Goal: Task Accomplishment & Management: Use online tool/utility

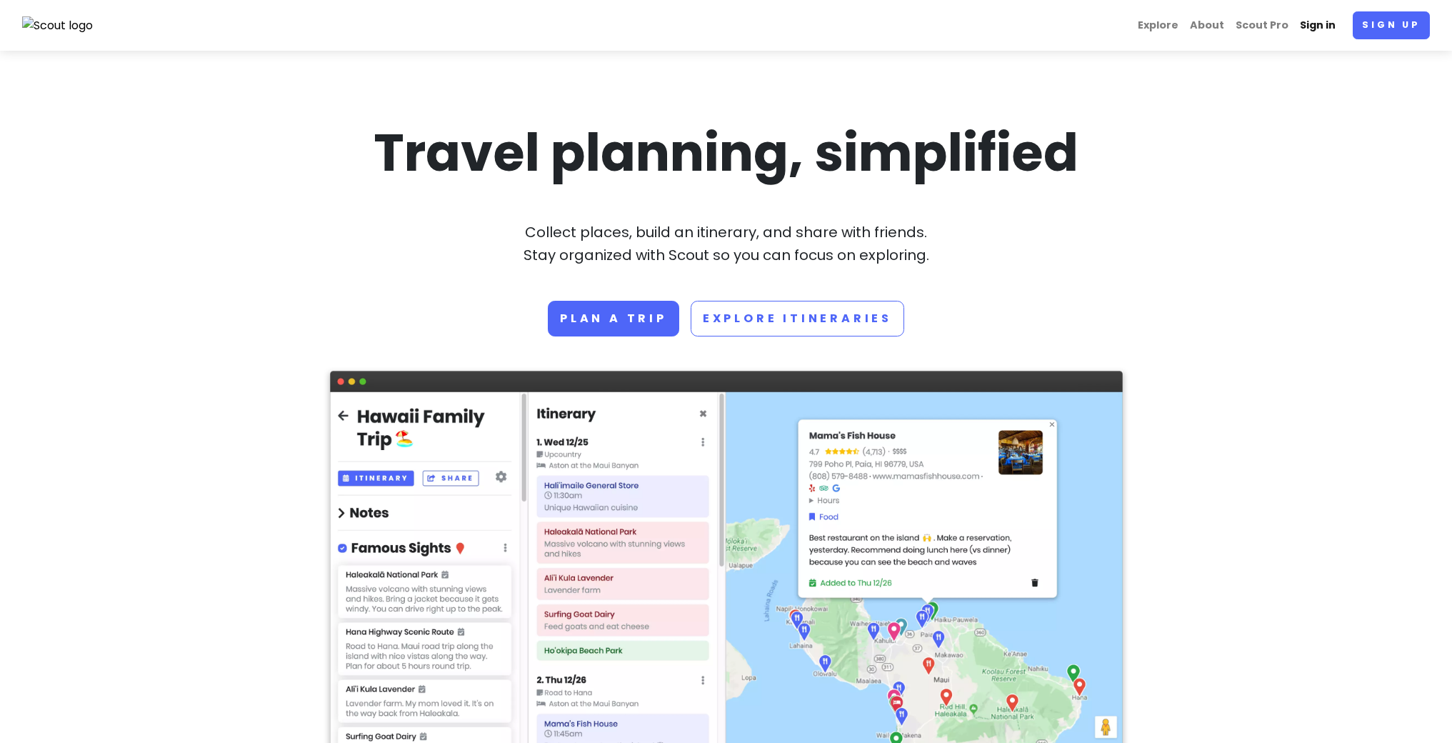
click at [1307, 24] on link "Sign in" at bounding box center [1317, 25] width 47 height 28
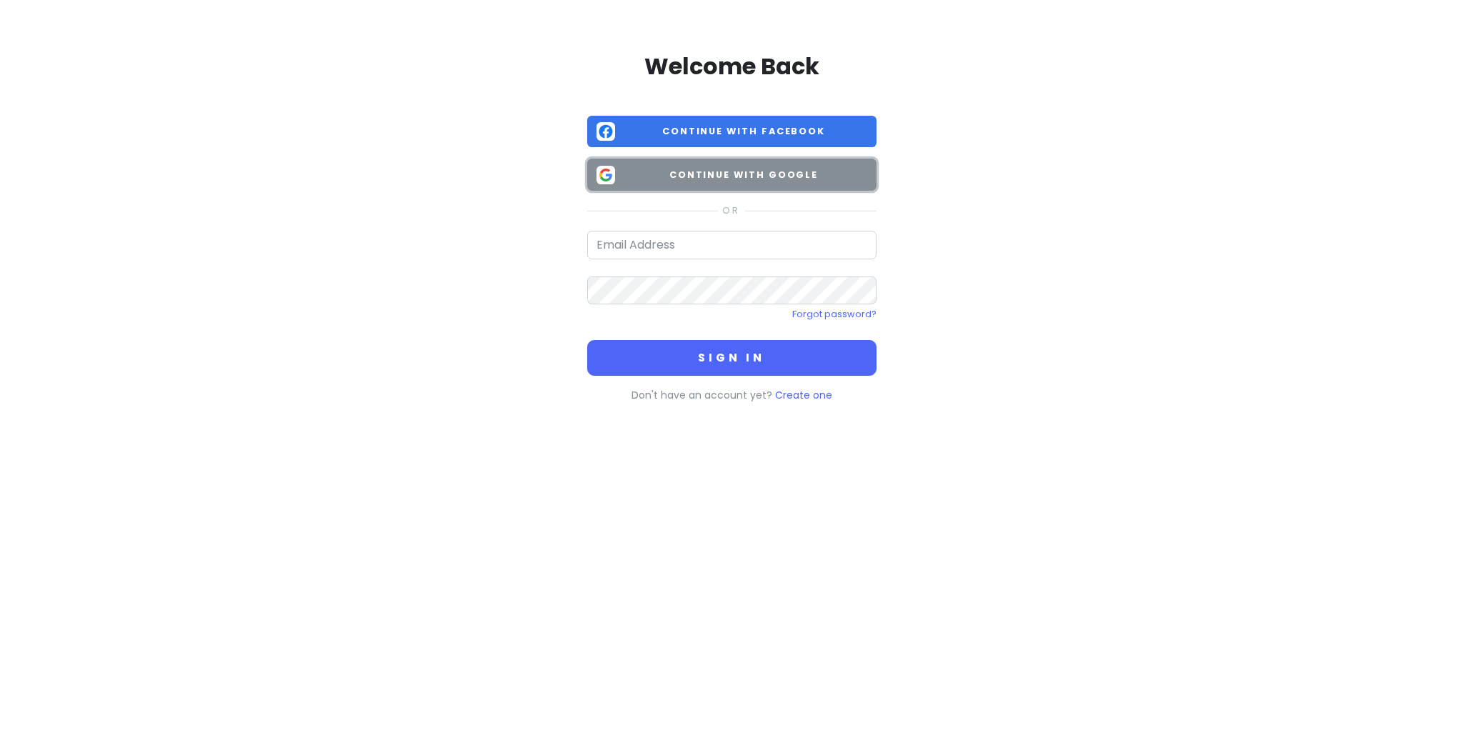
click at [751, 172] on span "Continue with Google" at bounding box center [744, 175] width 246 height 14
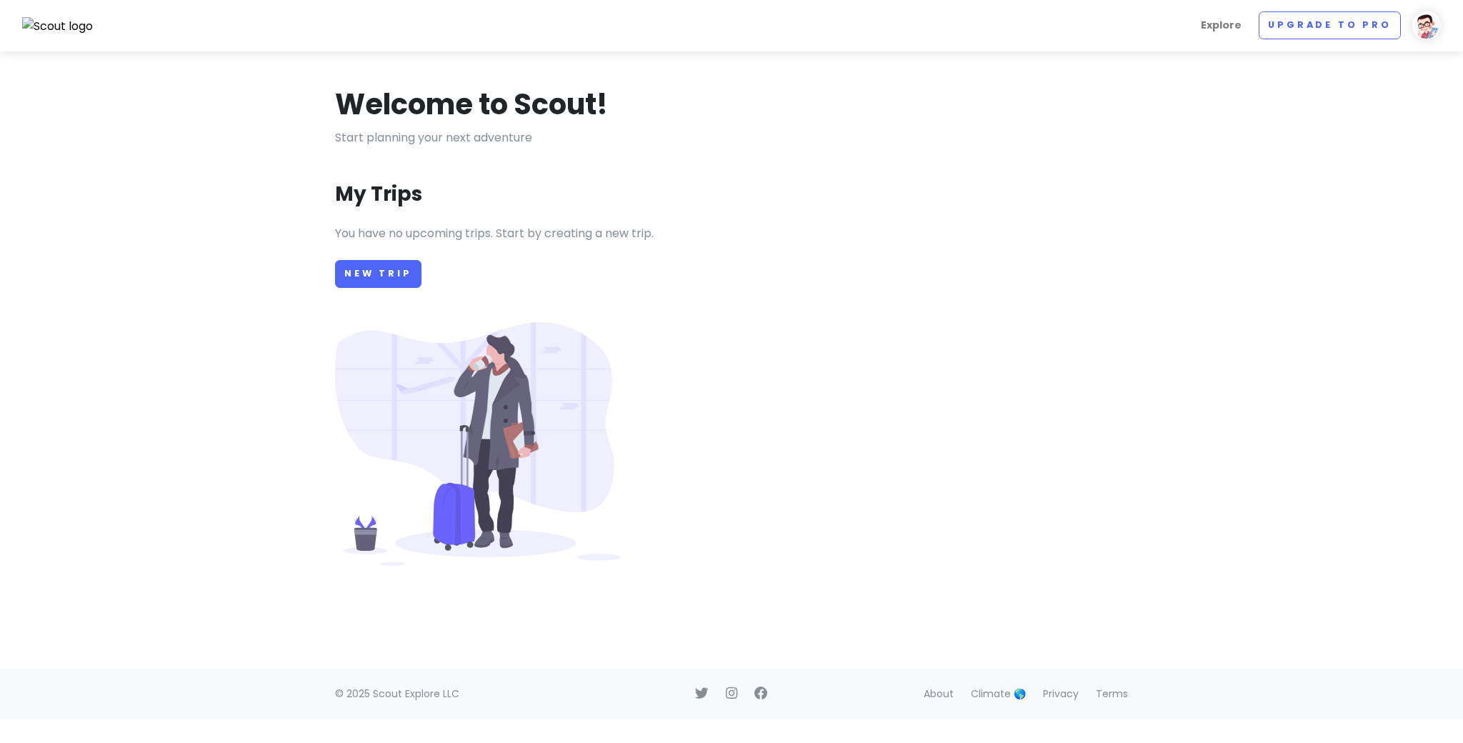
click at [732, 274] on div "You have no upcoming trips. Start by creating a new trip. New Trip" at bounding box center [731, 429] width 814 height 410
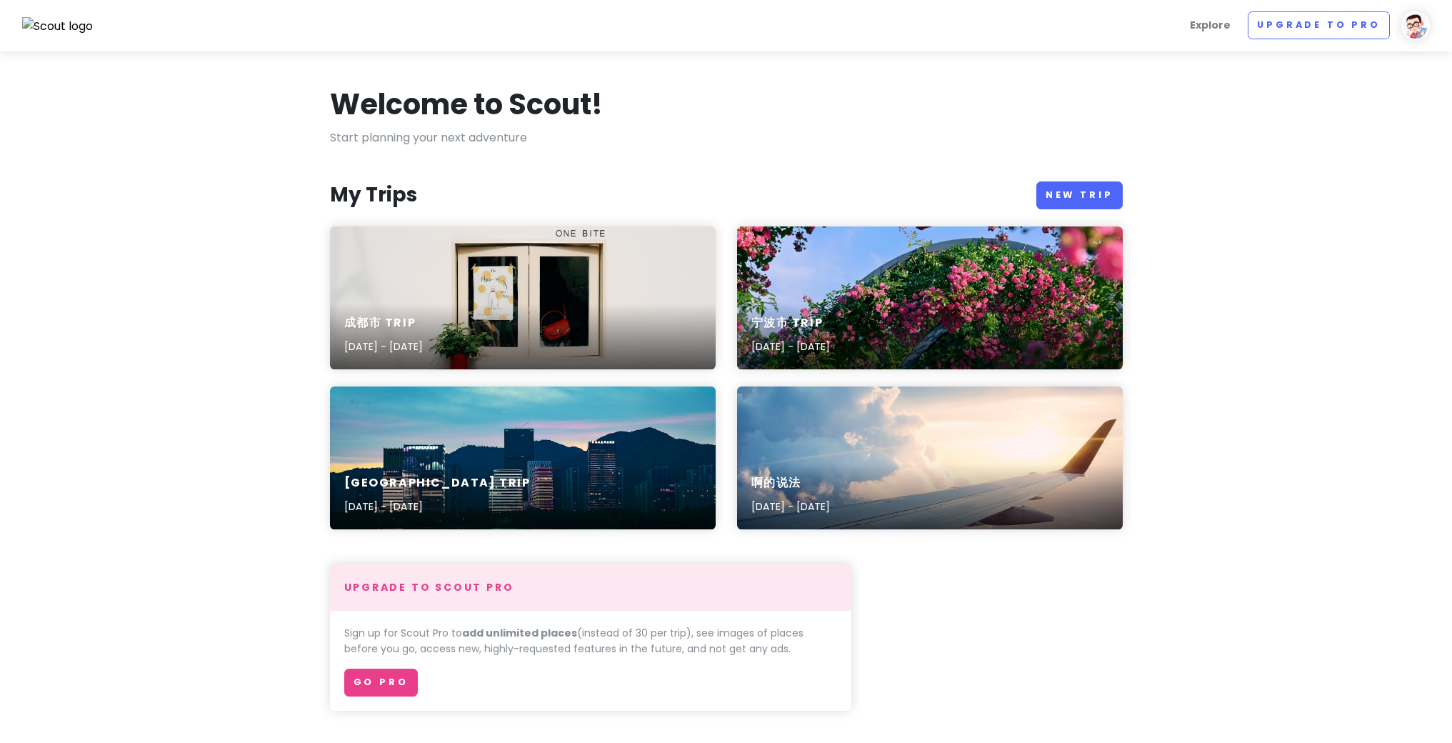
click at [780, 129] on p "Start planning your next adventure" at bounding box center [726, 138] width 793 height 19
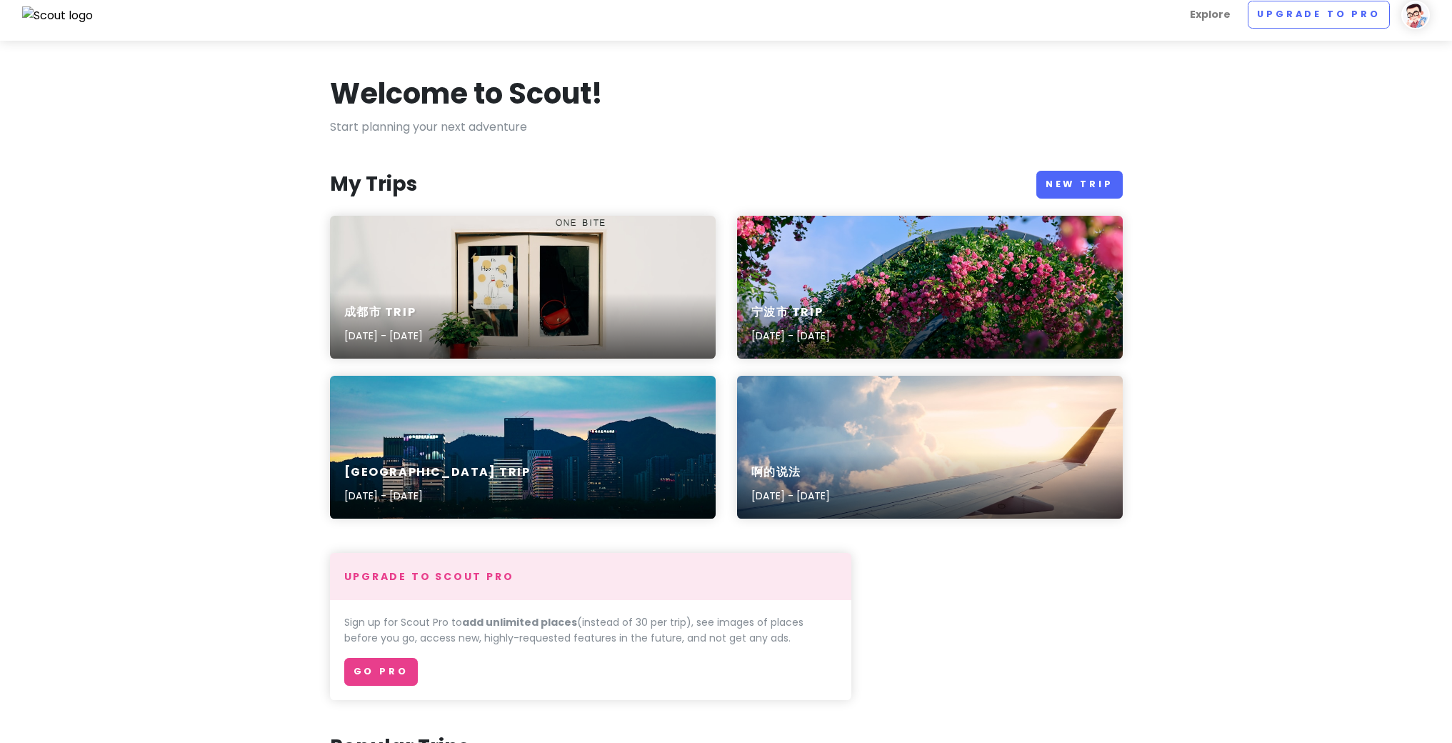
scroll to position [26, 0]
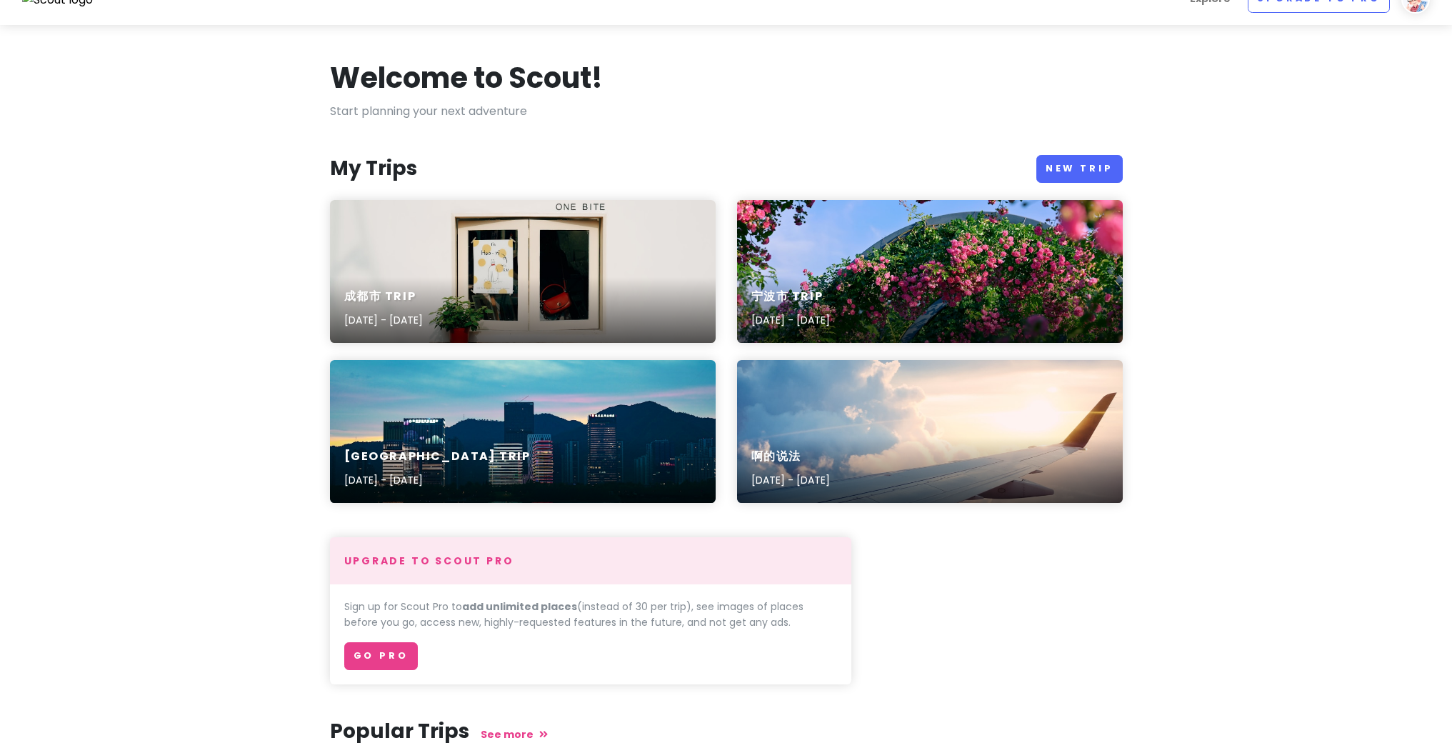
click at [485, 110] on p "Start planning your next adventure" at bounding box center [726, 111] width 793 height 19
click at [484, 88] on h1 "Welcome to Scout!" at bounding box center [466, 77] width 273 height 37
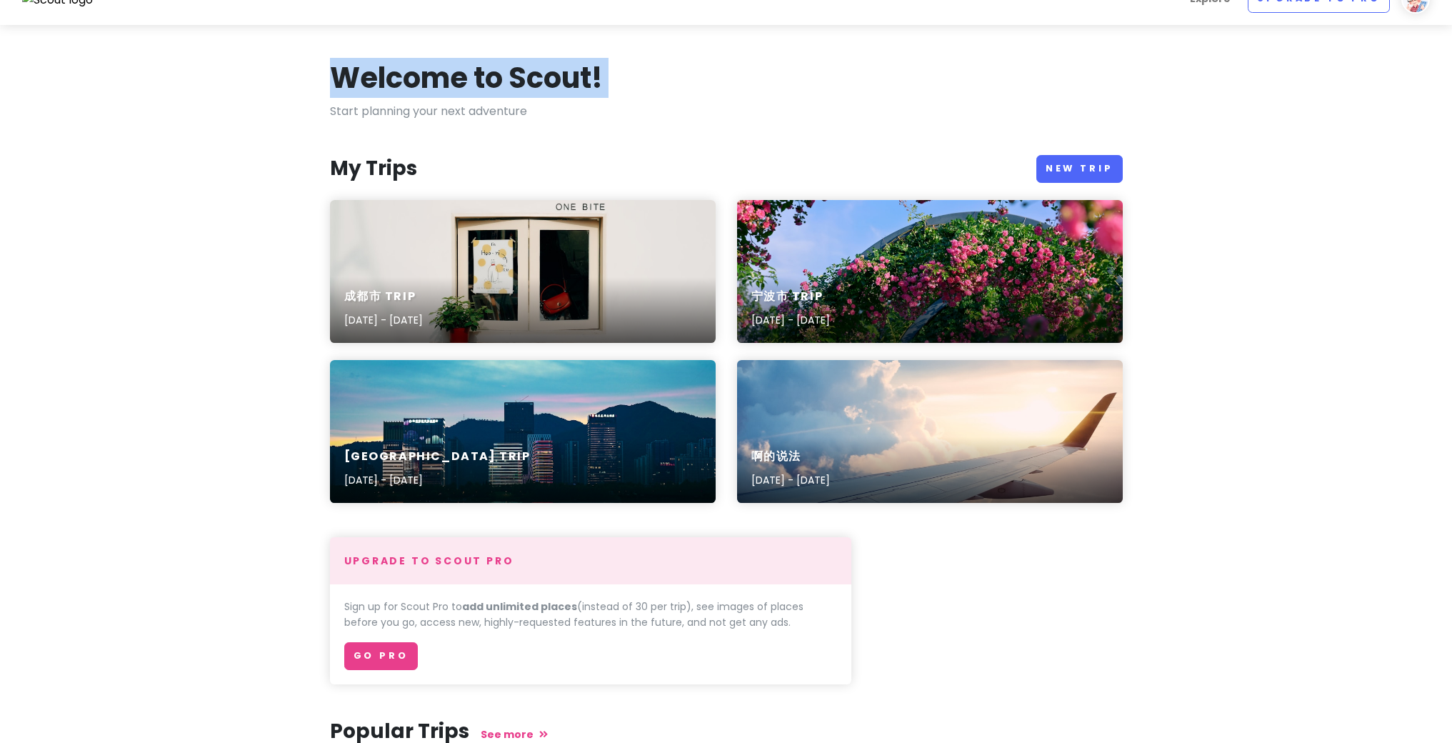
click at [484, 88] on h1 "Welcome to Scout!" at bounding box center [466, 77] width 273 height 37
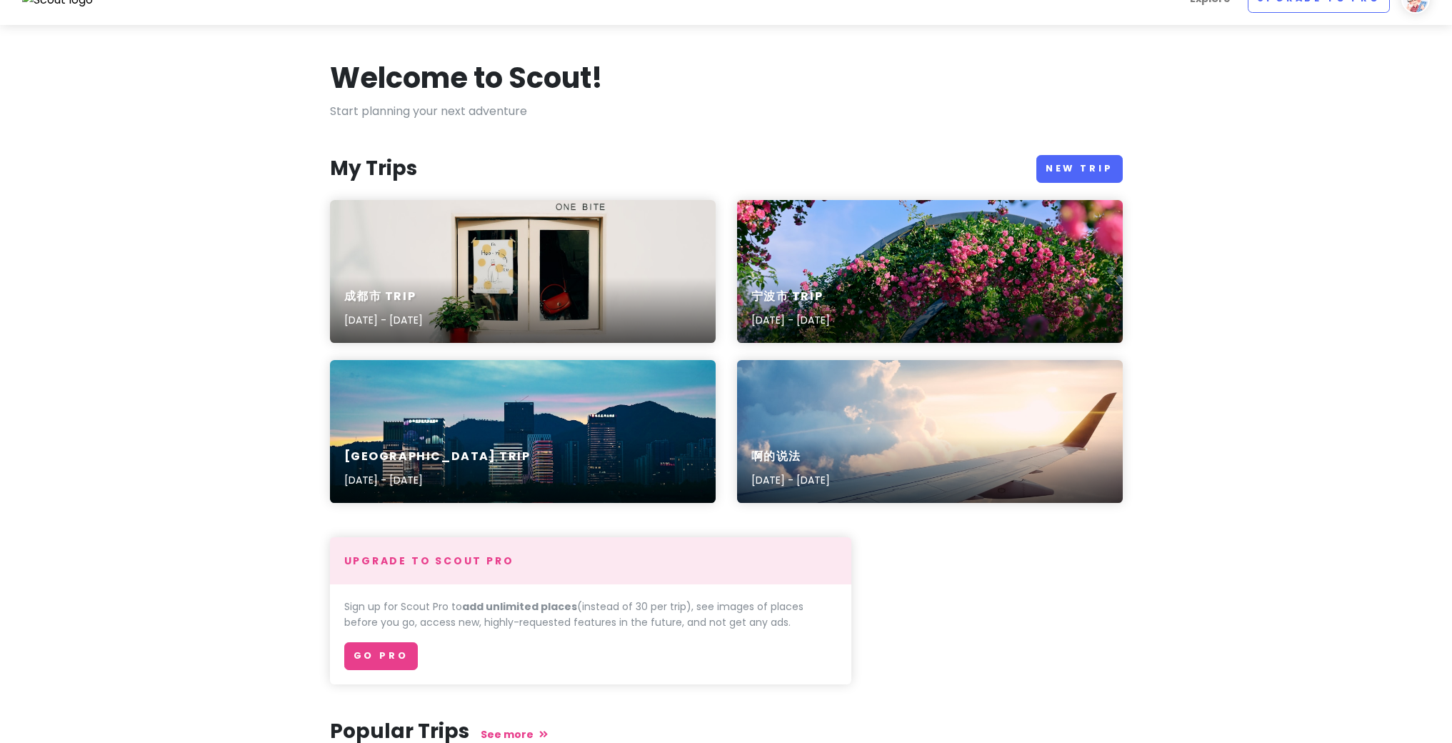
click at [487, 110] on p "Start planning your next adventure" at bounding box center [726, 111] width 793 height 19
click at [583, 114] on p "Start planning your next adventure" at bounding box center [726, 111] width 793 height 19
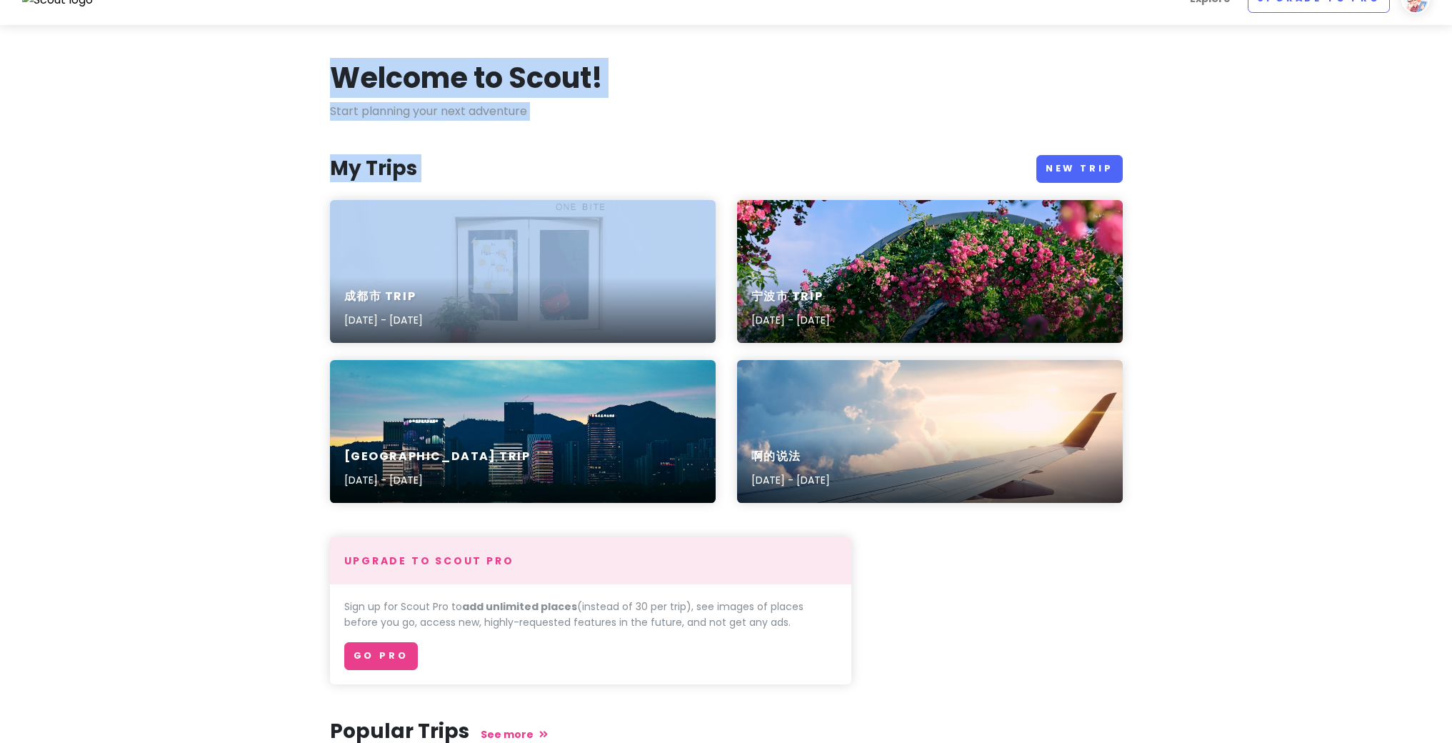
drag, startPoint x: 646, startPoint y: 119, endPoint x: 289, endPoint y: 80, distance: 358.6
click at [289, 80] on section "Welcome to Scout! Start planning your next adventure My Trips New Trip 成都市 Trip…" at bounding box center [726, 557] width 1452 height 1064
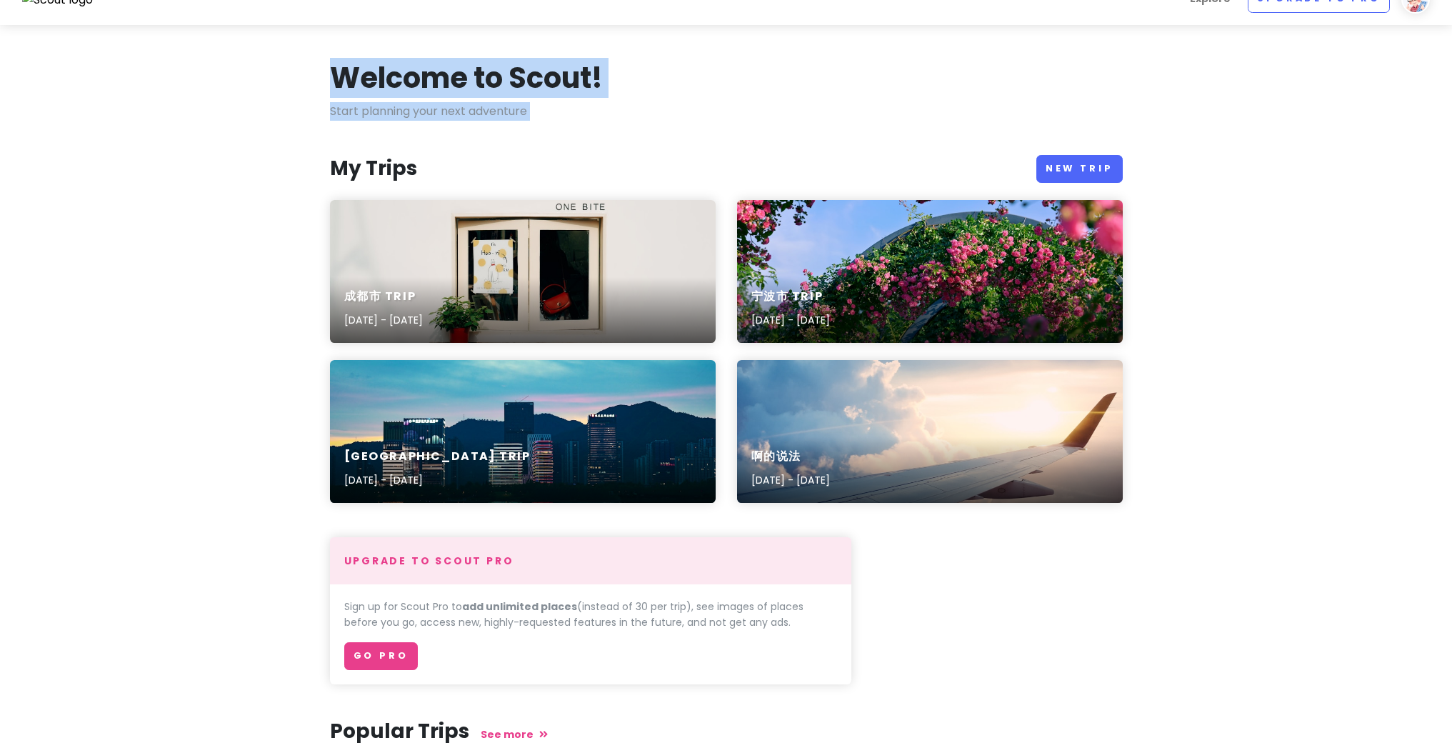
drag, startPoint x: 289, startPoint y: 80, endPoint x: 619, endPoint y: 106, distance: 330.3
click at [619, 106] on section "Welcome to Scout! Start planning your next adventure My Trips New Trip 成都市 Trip…" at bounding box center [726, 557] width 1452 height 1064
click at [619, 106] on p "Start planning your next adventure" at bounding box center [726, 111] width 793 height 19
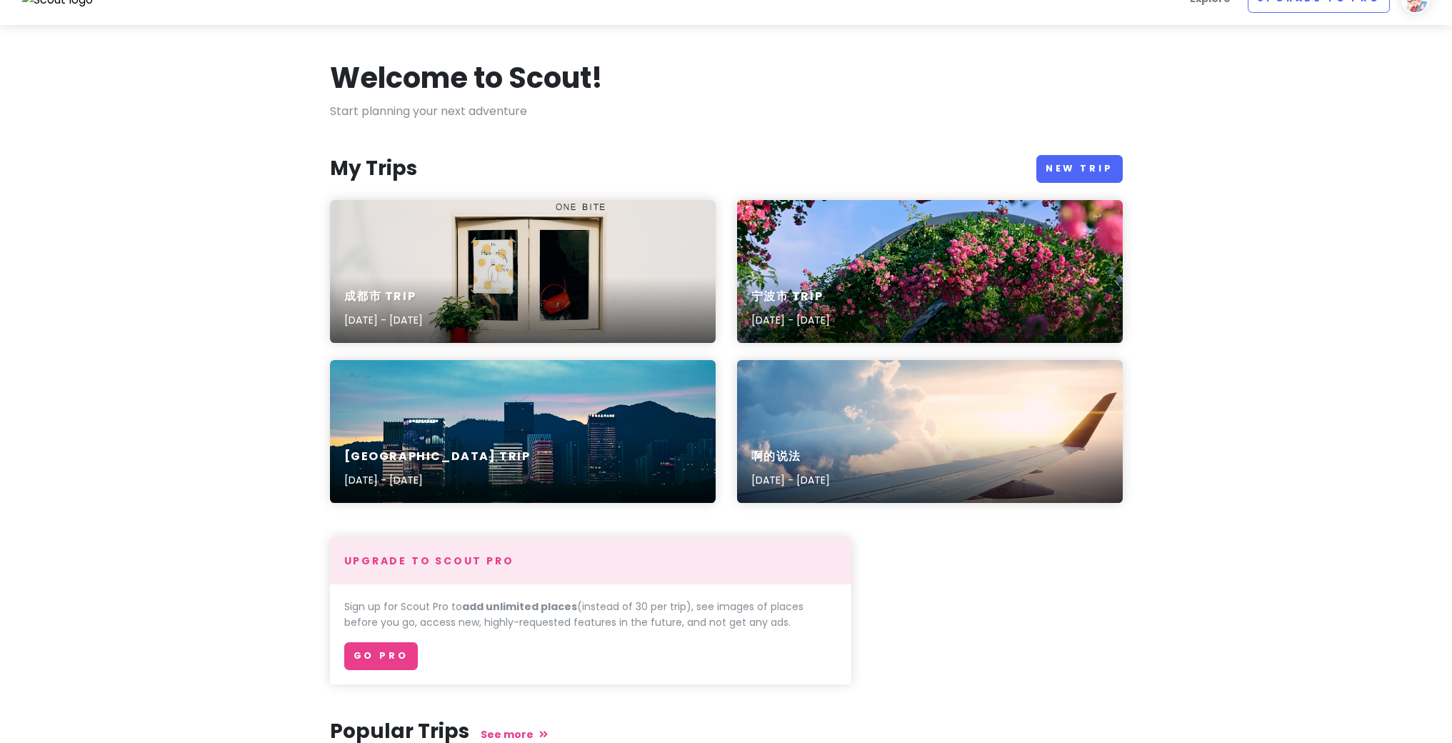
click at [524, 109] on p "Start planning your next adventure" at bounding box center [726, 111] width 793 height 19
click at [546, 69] on h1 "Welcome to Scout!" at bounding box center [466, 77] width 273 height 37
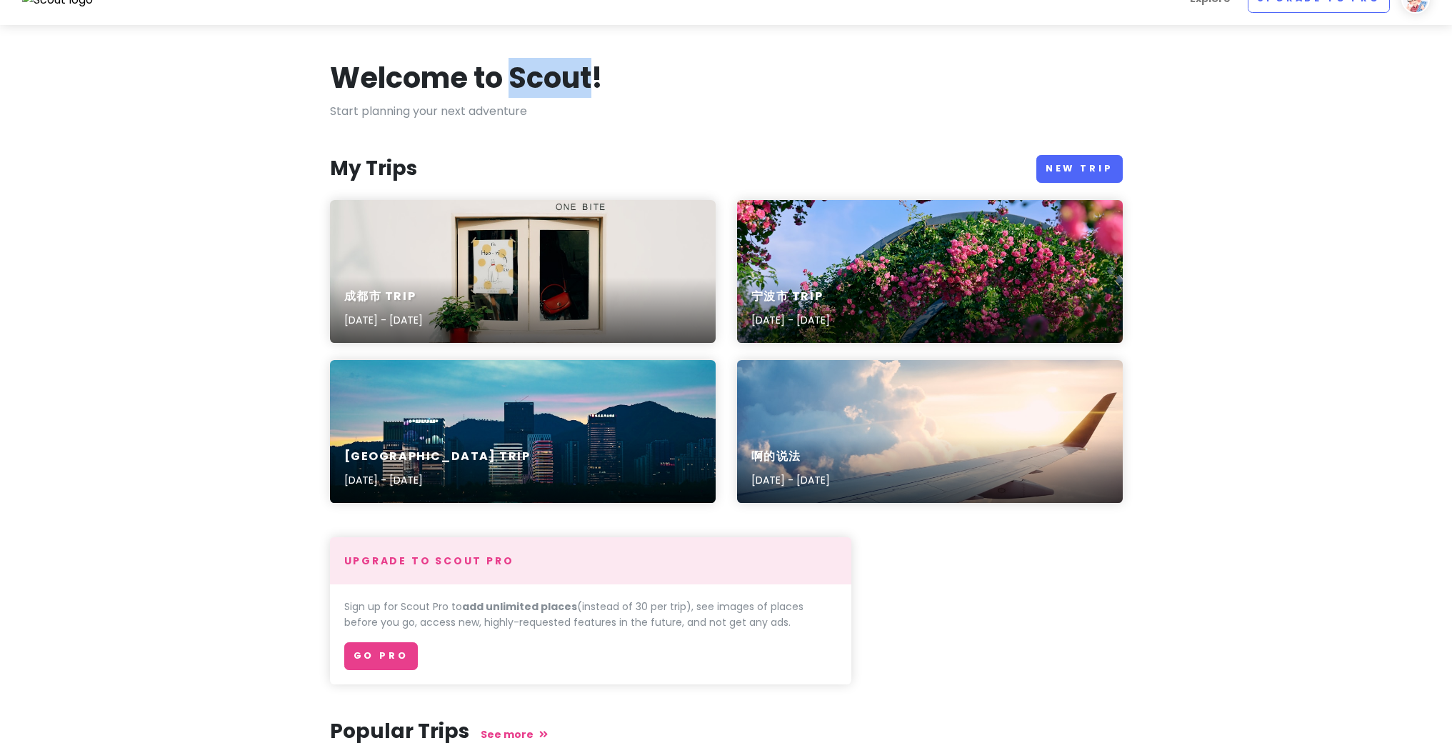
click at [546, 69] on h1 "Welcome to Scout!" at bounding box center [466, 77] width 273 height 37
click at [560, 113] on p "Start planning your next adventure" at bounding box center [726, 111] width 793 height 19
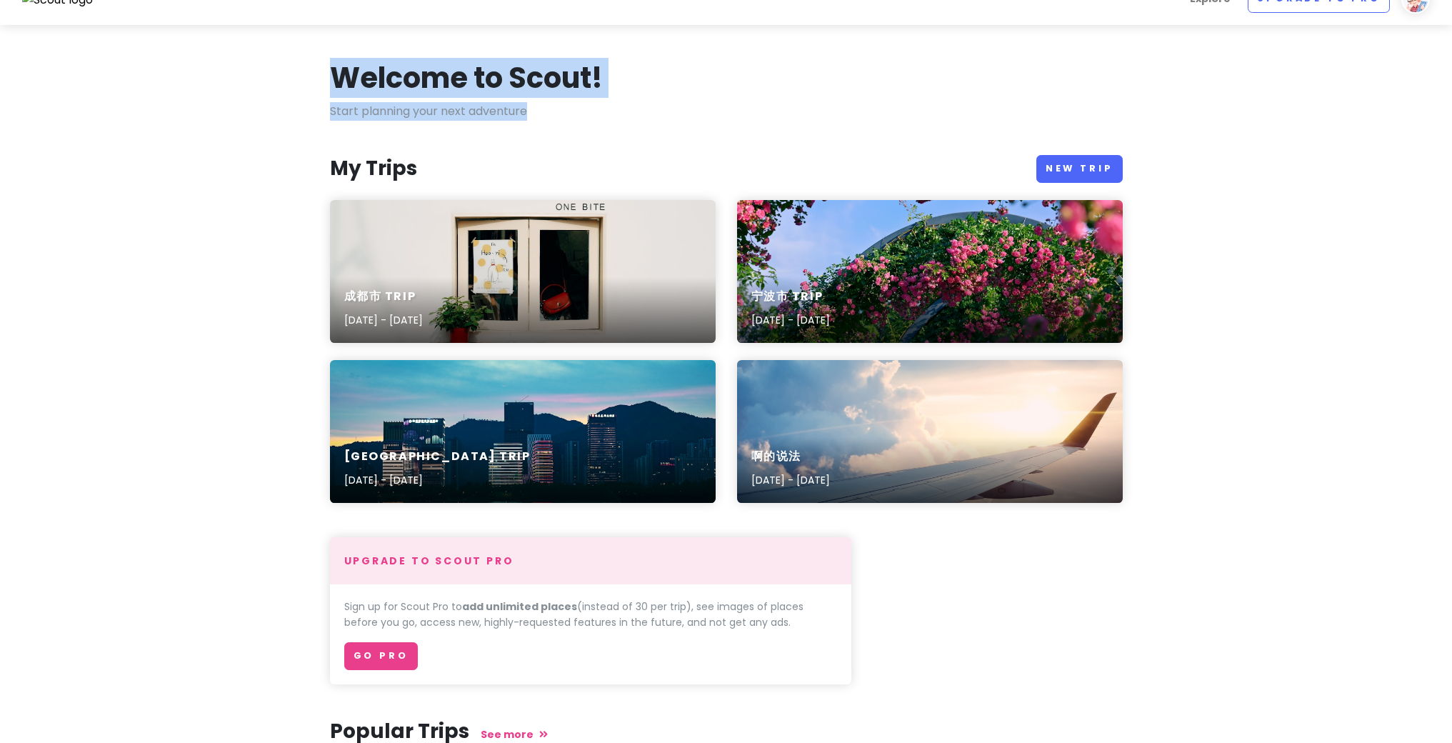
drag, startPoint x: 614, startPoint y: 115, endPoint x: 316, endPoint y: 66, distance: 301.2
click at [316, 66] on section "Welcome to Scout! Start planning your next adventure My Trips New Trip 成都市 Trip…" at bounding box center [726, 557] width 1452 height 1064
drag, startPoint x: 316, startPoint y: 66, endPoint x: 564, endPoint y: 123, distance: 253.6
click at [564, 123] on section "Welcome to Scout! Start planning your next adventure My Trips New Trip 成都市 Trip…" at bounding box center [726, 557] width 1452 height 1064
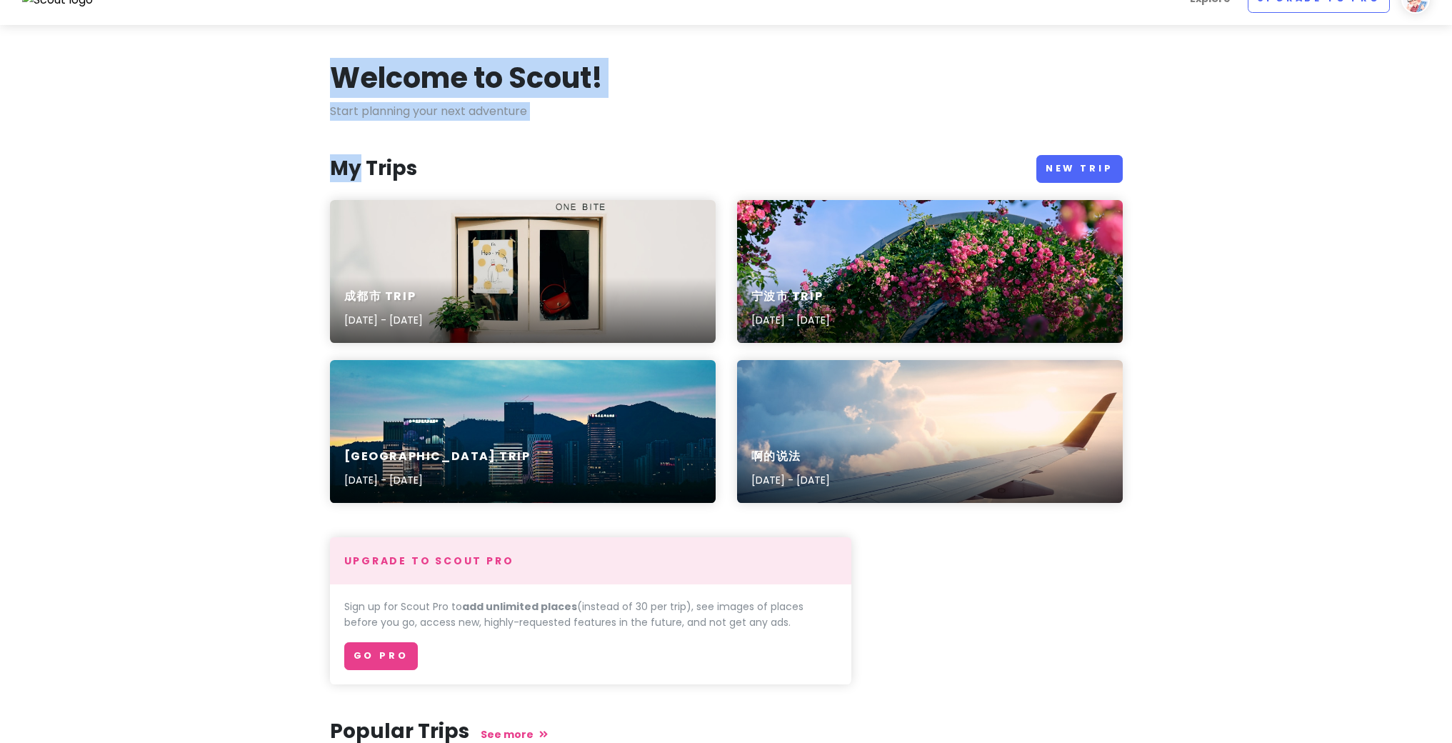
click at [564, 123] on div "Welcome to Scout! Start planning your next adventure My Trips New Trip 成都市 Trip…" at bounding box center [726, 557] width 814 height 996
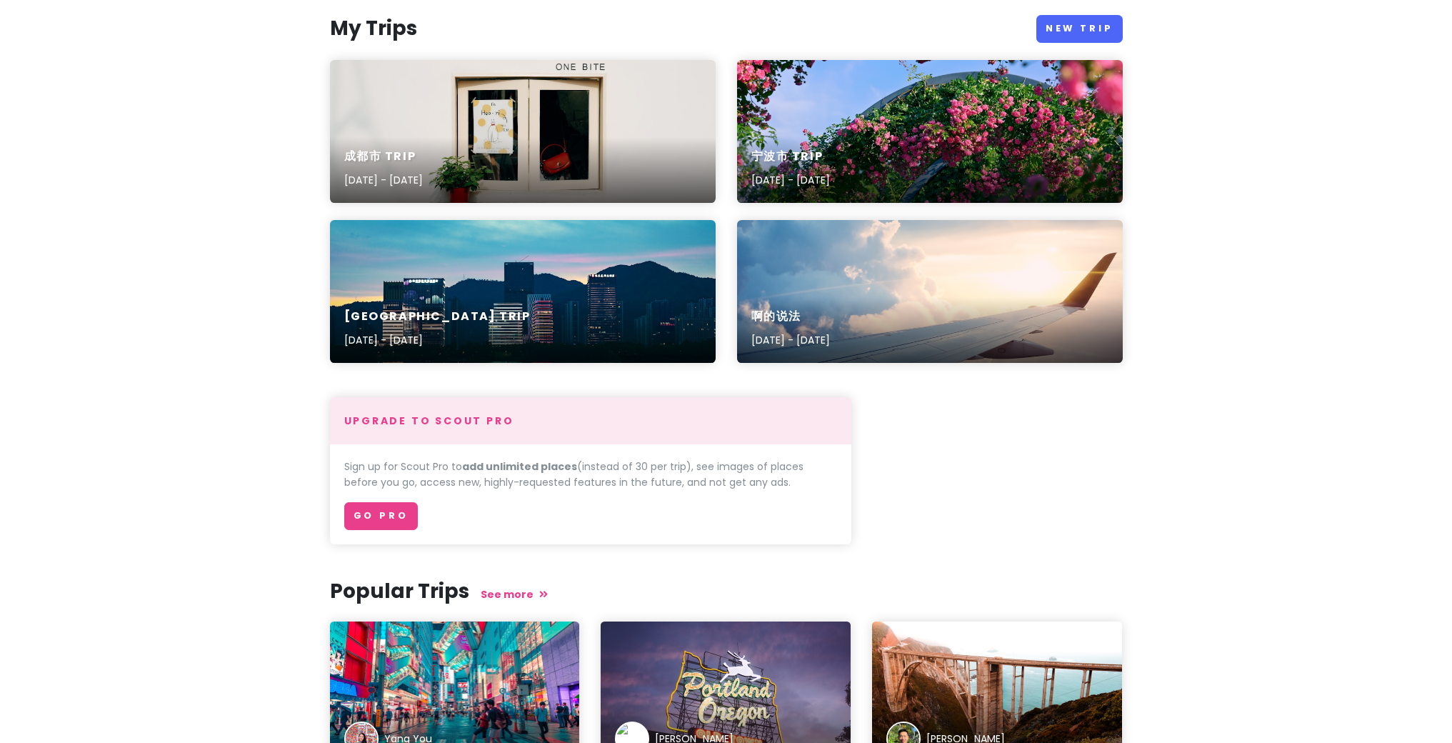
scroll to position [0, 0]
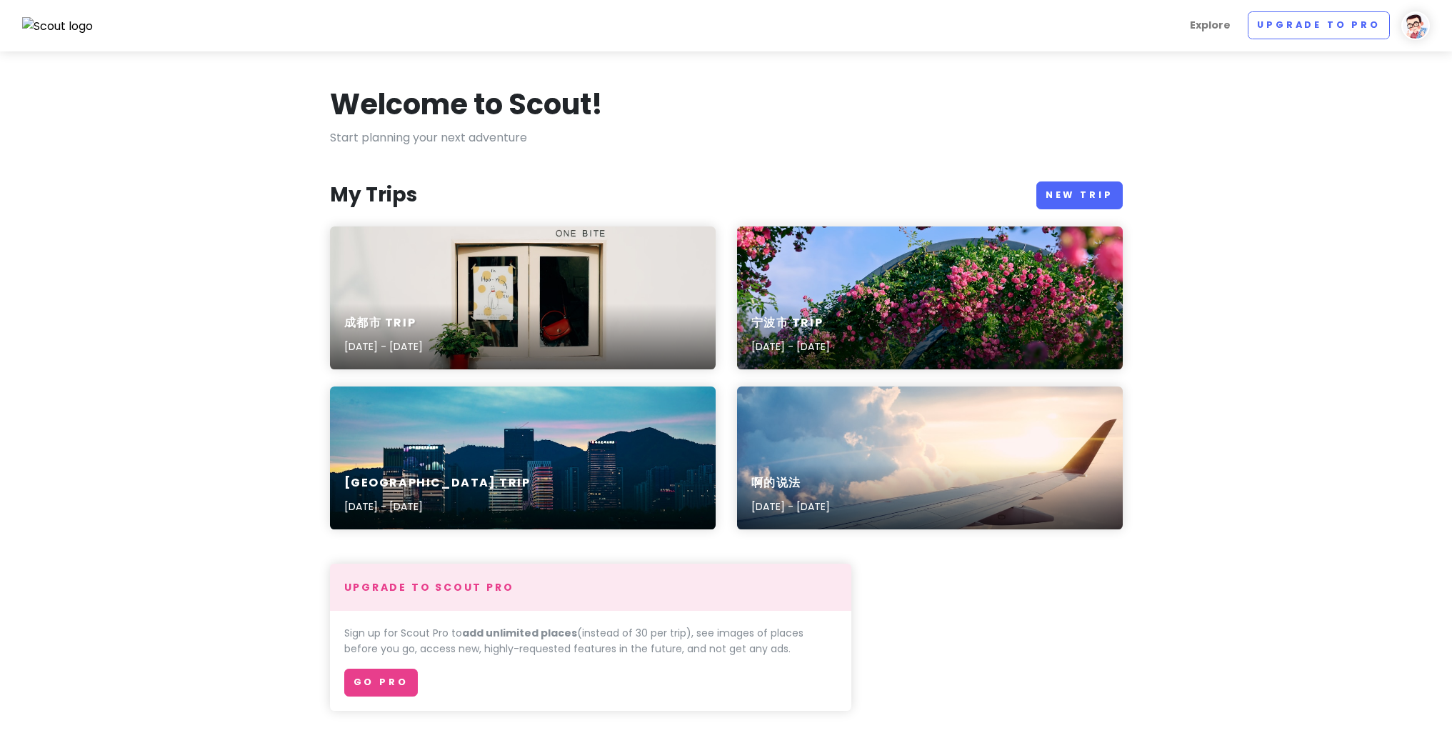
click at [216, 106] on section "Welcome to Scout! Start planning your next adventure My Trips New Trip 成都市 Trip…" at bounding box center [726, 583] width 1452 height 1064
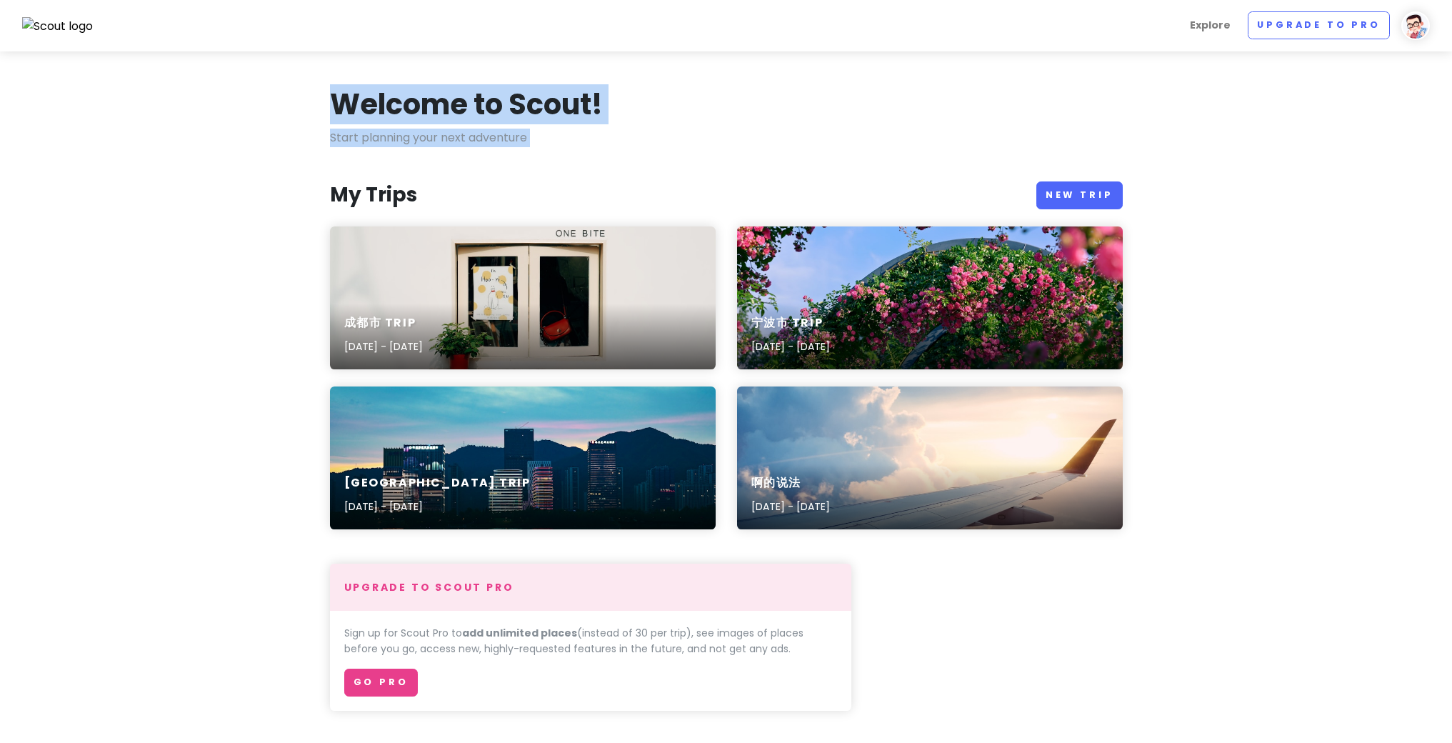
drag, startPoint x: 256, startPoint y: 101, endPoint x: 645, endPoint y: 166, distance: 393.9
click at [645, 166] on section "Welcome to Scout! Start planning your next adventure My Trips New Trip 成都市 Trip…" at bounding box center [726, 583] width 1452 height 1064
click at [645, 166] on div "Welcome to Scout! Start planning your next adventure My Trips New Trip 成都市 Trip…" at bounding box center [726, 584] width 814 height 996
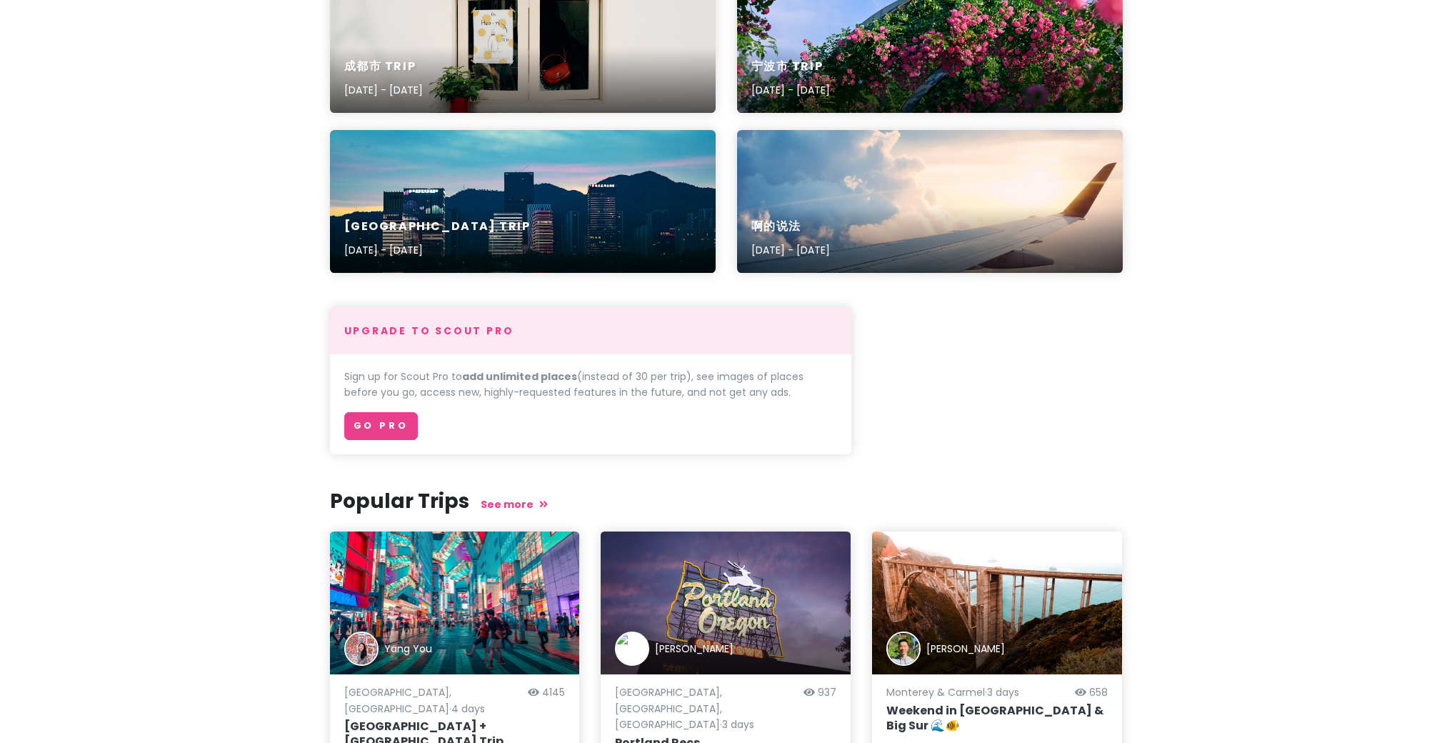
scroll to position [270, 0]
